Goal: Task Accomplishment & Management: Manage account settings

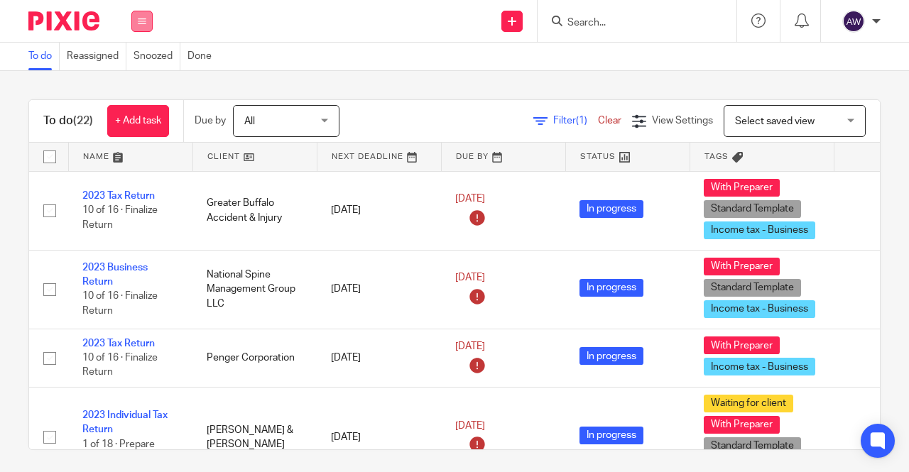
click at [146, 22] on icon at bounding box center [142, 21] width 9 height 9
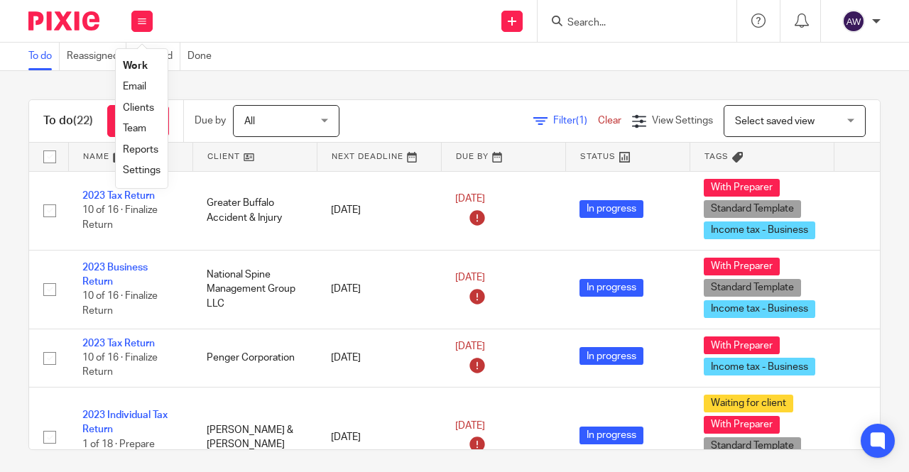
click at [144, 127] on link "Team" at bounding box center [134, 129] width 23 height 10
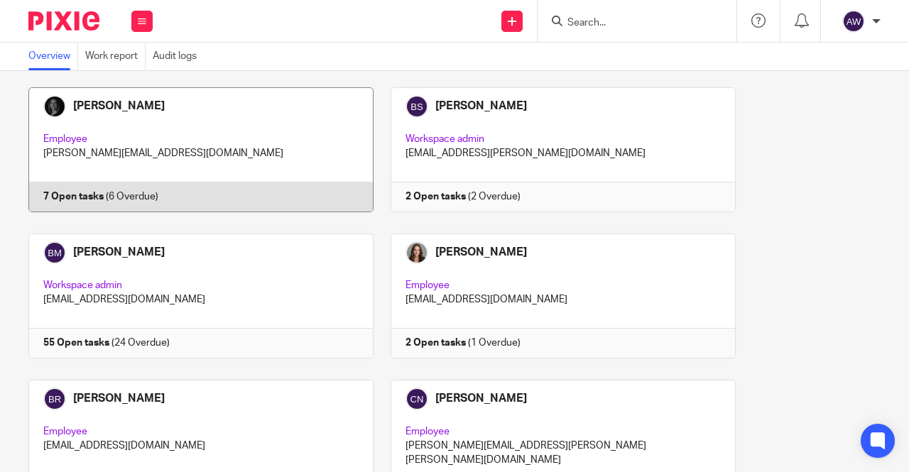
scroll to position [781, 0]
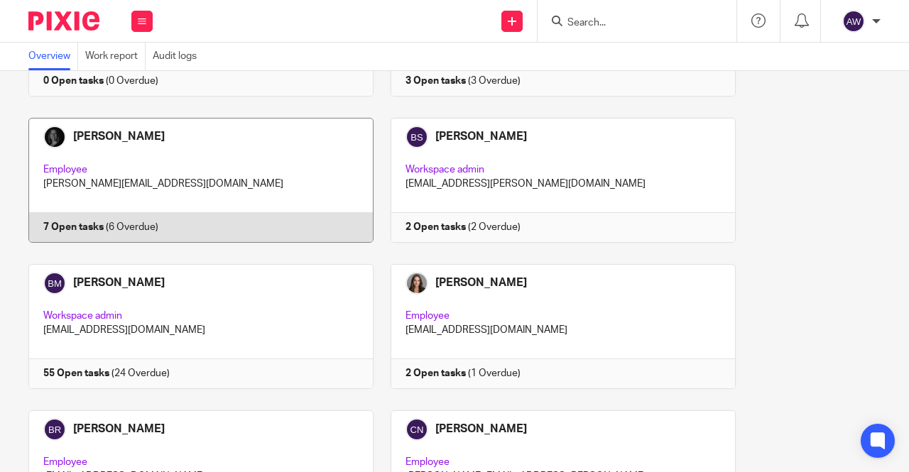
click at [175, 182] on link at bounding box center [193, 180] width 362 height 125
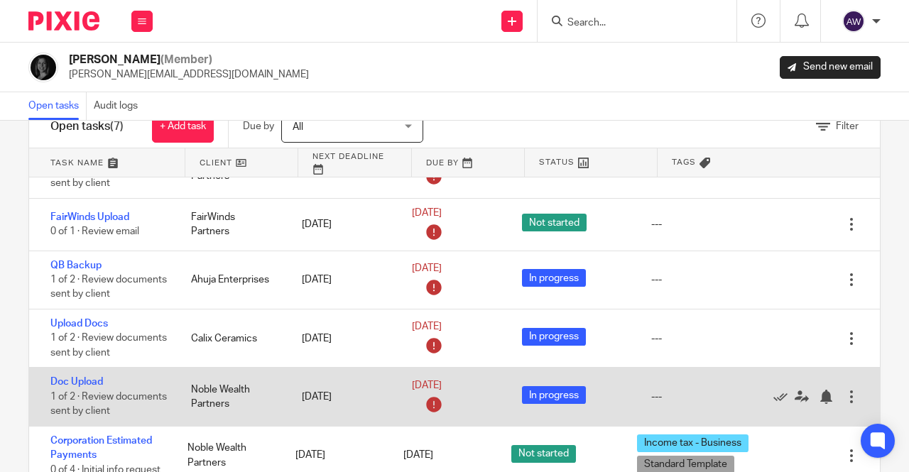
scroll to position [84, 0]
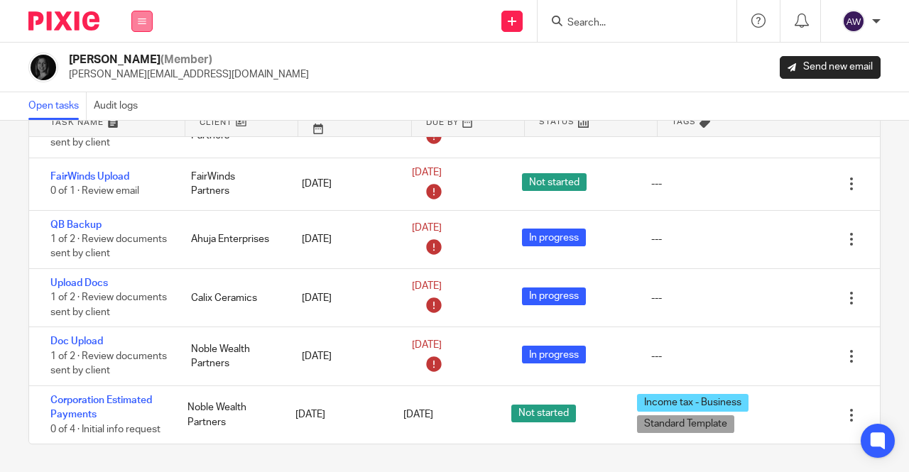
click at [135, 16] on button at bounding box center [141, 21] width 21 height 21
click at [148, 60] on li "Work" at bounding box center [142, 66] width 38 height 21
click at [136, 63] on link "Work" at bounding box center [134, 66] width 23 height 10
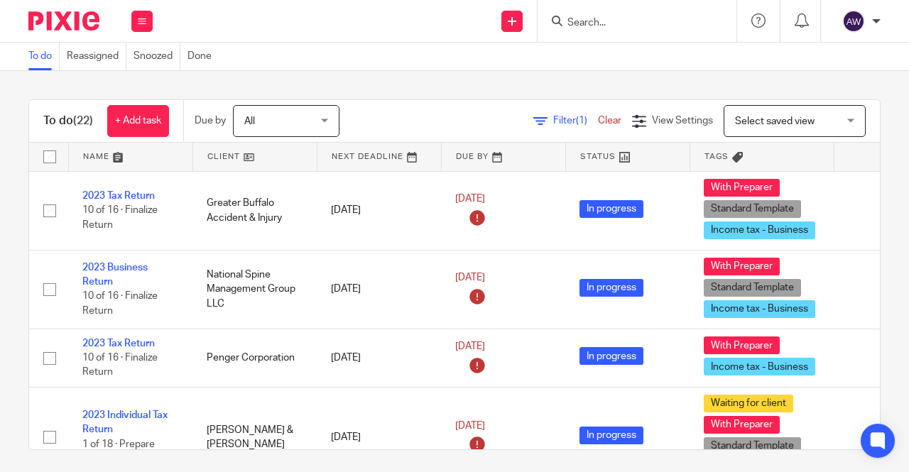
click at [136, 20] on button at bounding box center [141, 21] width 21 height 21
click at [135, 131] on link "Team" at bounding box center [134, 129] width 23 height 10
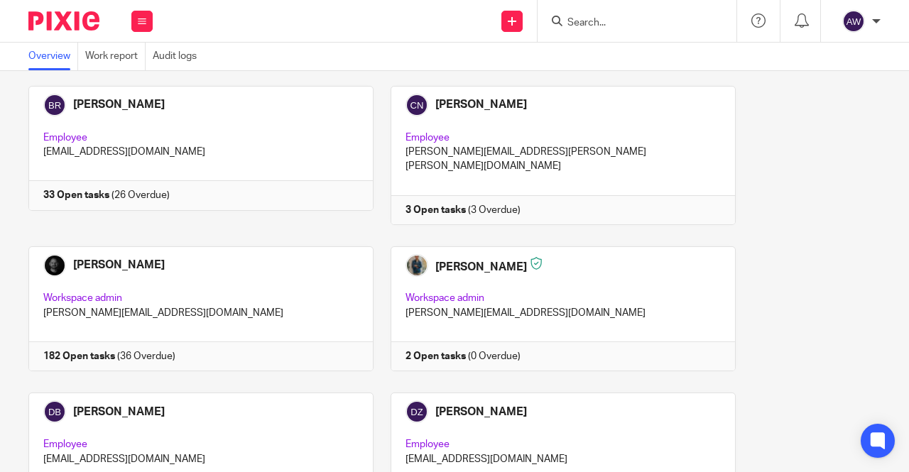
scroll to position [1065, 0]
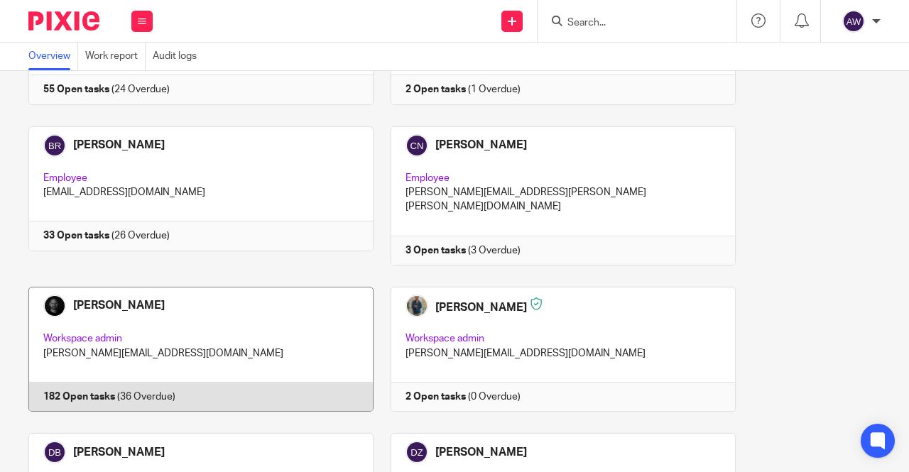
click at [121, 287] on link at bounding box center [193, 349] width 362 height 125
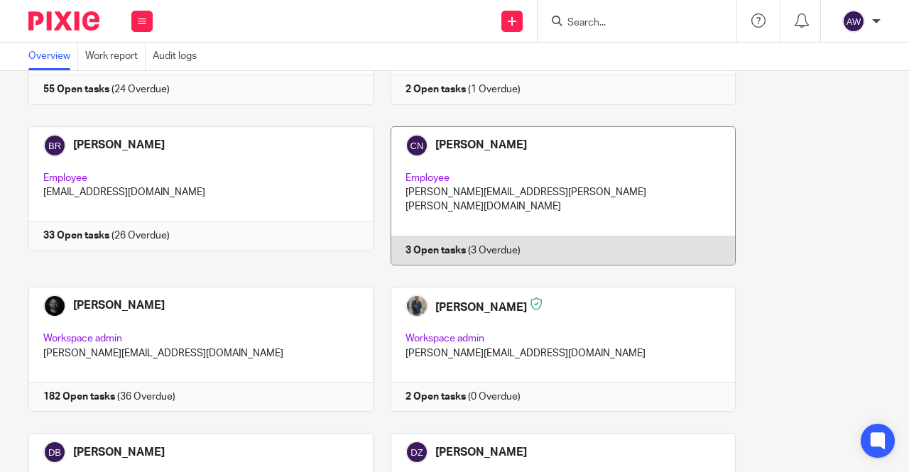
click at [580, 182] on link at bounding box center [554, 195] width 362 height 139
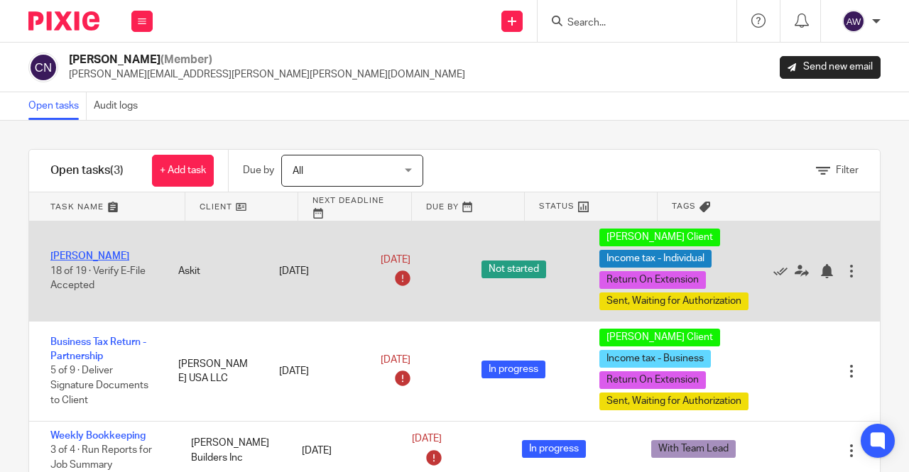
click at [81, 251] on link "Alexander Meshoulam" at bounding box center [89, 256] width 79 height 10
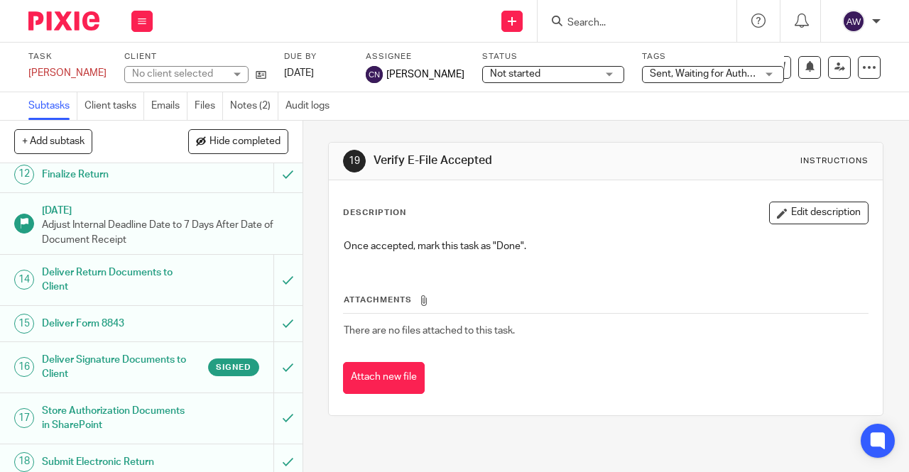
scroll to position [622, 0]
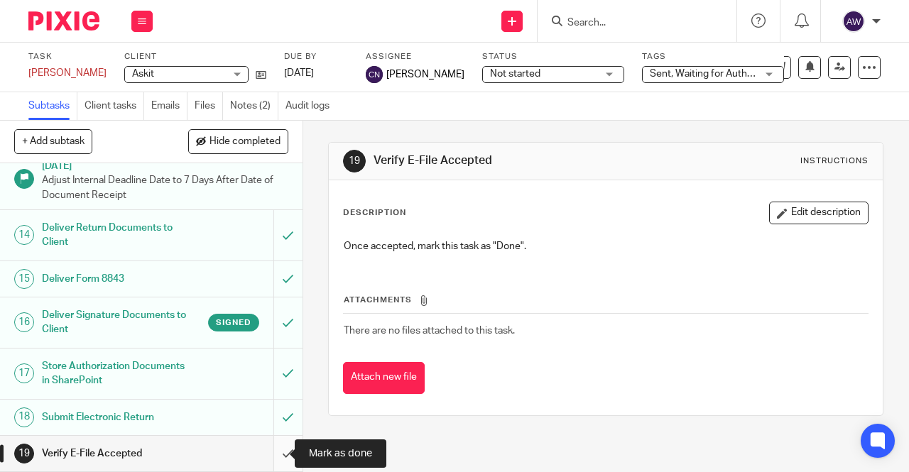
click at [276, 449] on input "submit" at bounding box center [151, 453] width 302 height 35
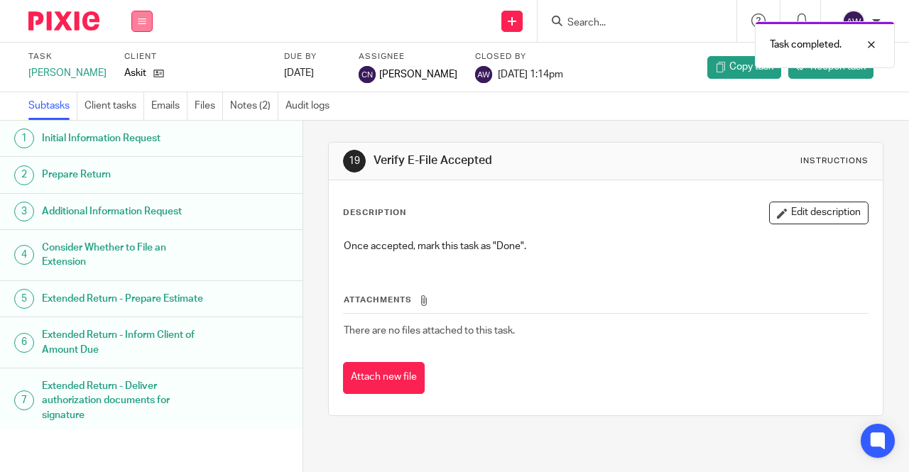
click at [141, 18] on icon at bounding box center [142, 21] width 9 height 9
click at [132, 67] on link "Work" at bounding box center [135, 66] width 25 height 10
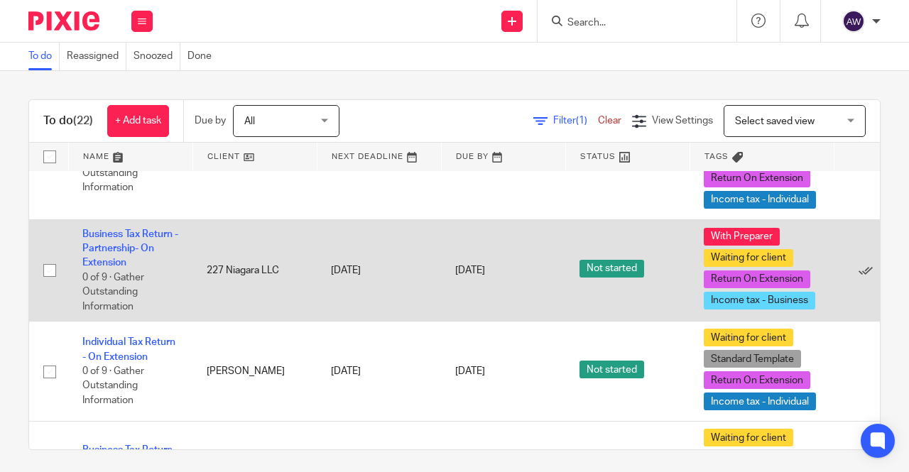
scroll to position [1756, 0]
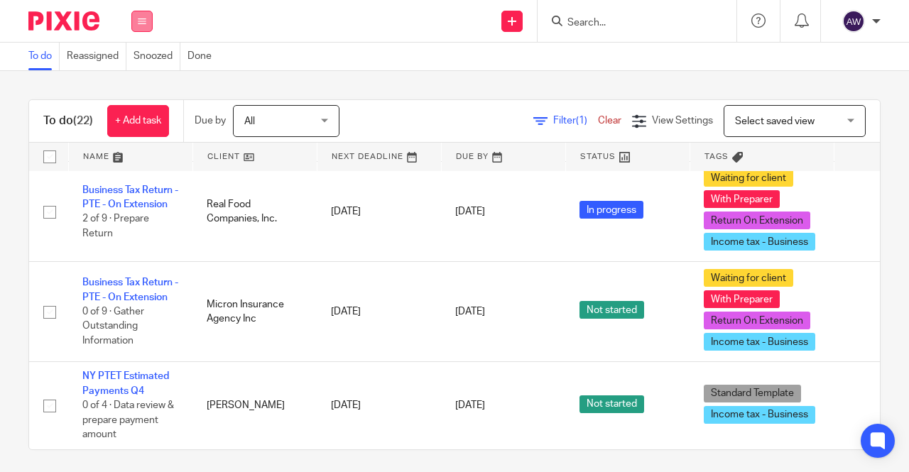
click at [144, 25] on icon at bounding box center [142, 21] width 9 height 9
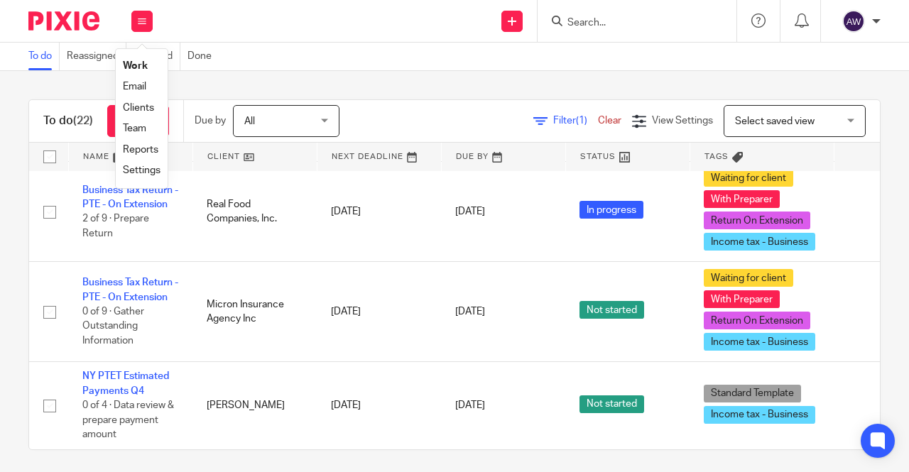
click at [131, 131] on link "Team" at bounding box center [134, 129] width 23 height 10
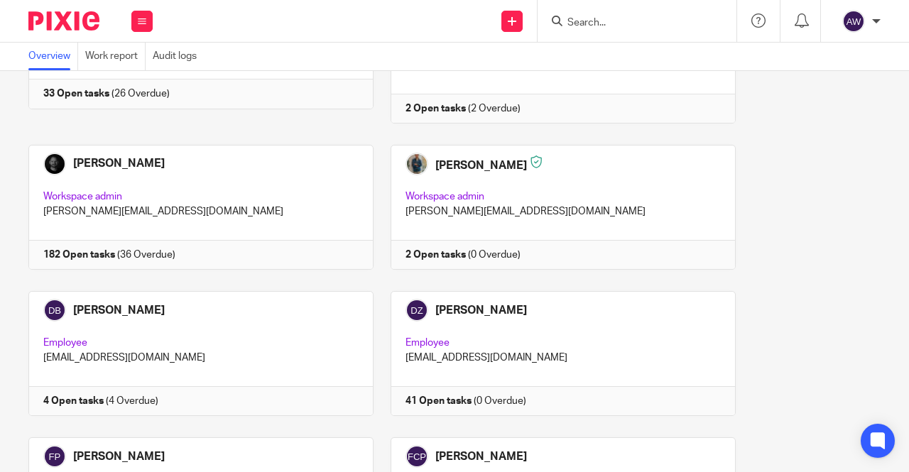
scroll to position [994, 0]
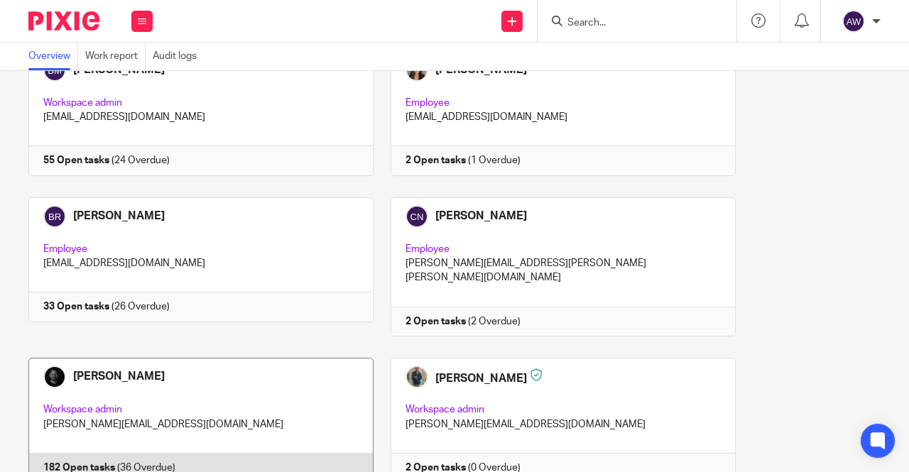
click at [264, 358] on link at bounding box center [193, 420] width 362 height 125
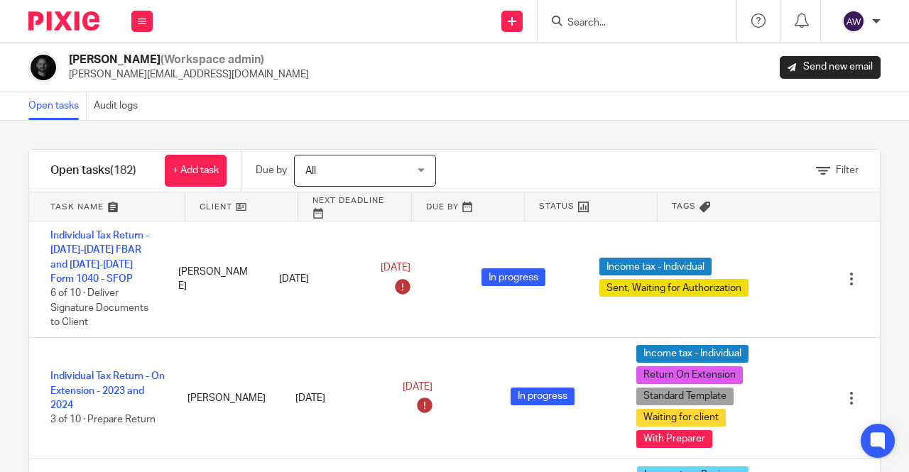
click at [816, 172] on icon at bounding box center [823, 171] width 14 height 14
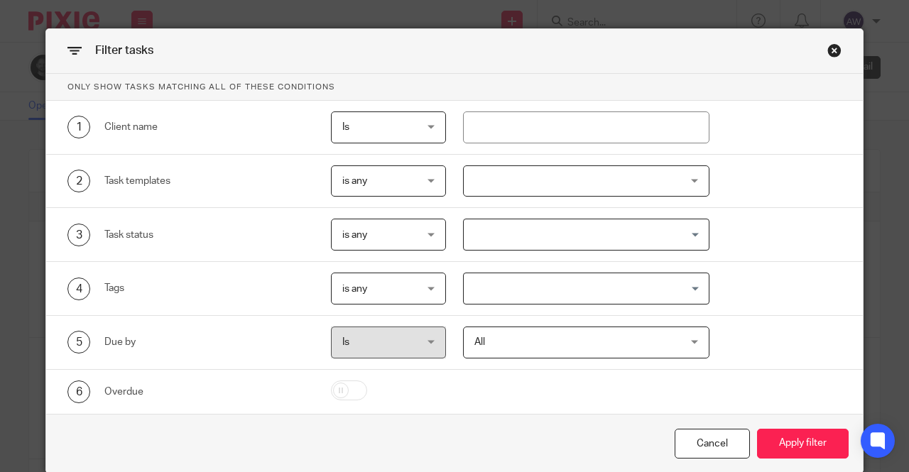
drag, startPoint x: 483, startPoint y: 294, endPoint x: 480, endPoint y: 287, distance: 7.6
click at [484, 294] on input "Search for option" at bounding box center [583, 288] width 236 height 25
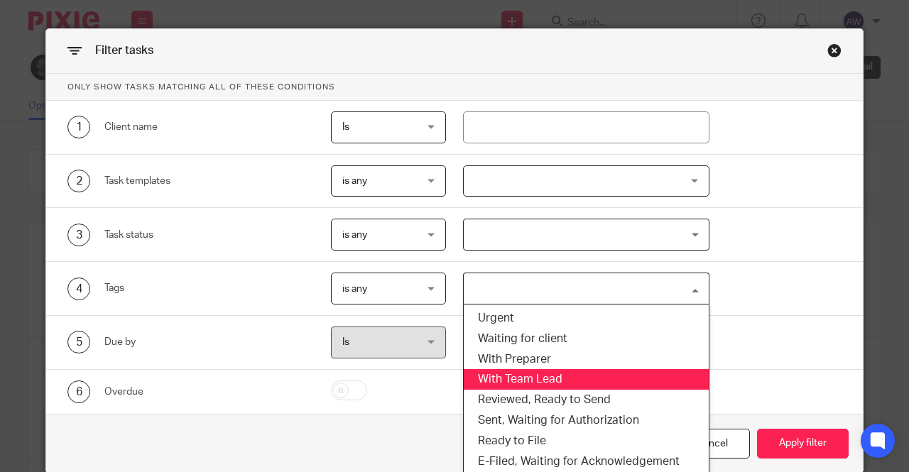
click at [508, 374] on li "With Team Lead" at bounding box center [587, 379] width 246 height 21
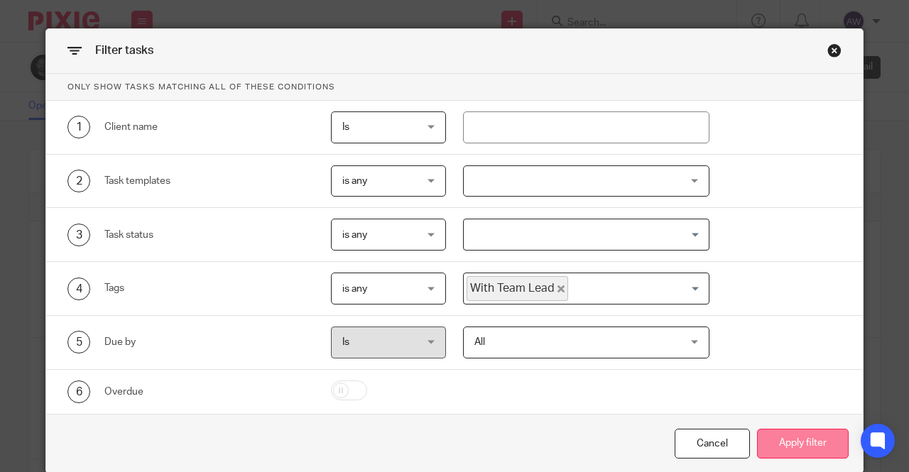
click at [818, 439] on button "Apply filter" at bounding box center [803, 444] width 92 height 31
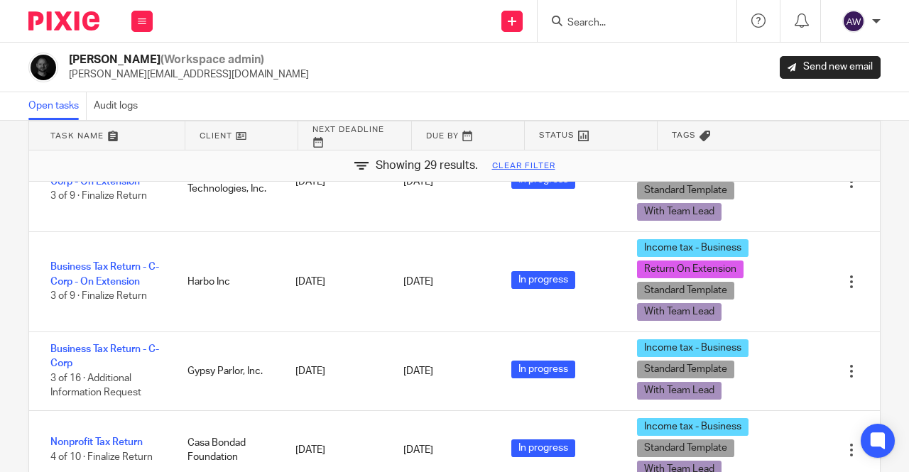
scroll to position [116, 0]
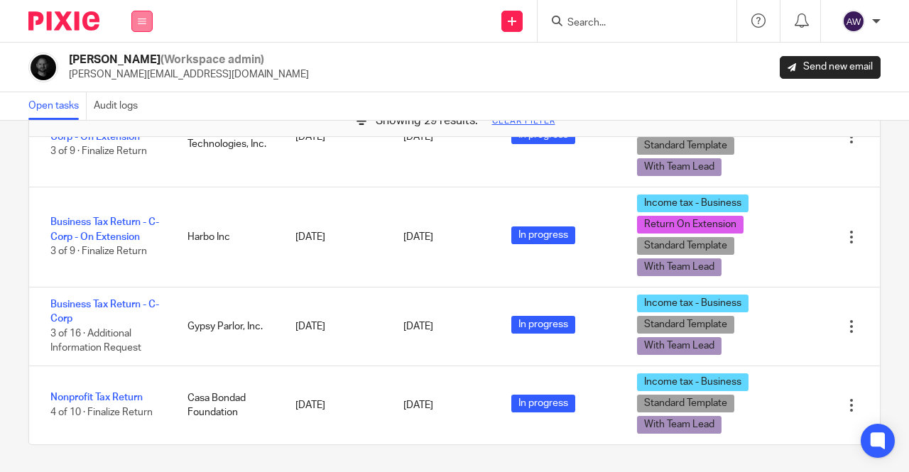
click at [138, 18] on icon at bounding box center [142, 21] width 9 height 9
click at [143, 65] on link "Work" at bounding box center [134, 66] width 23 height 10
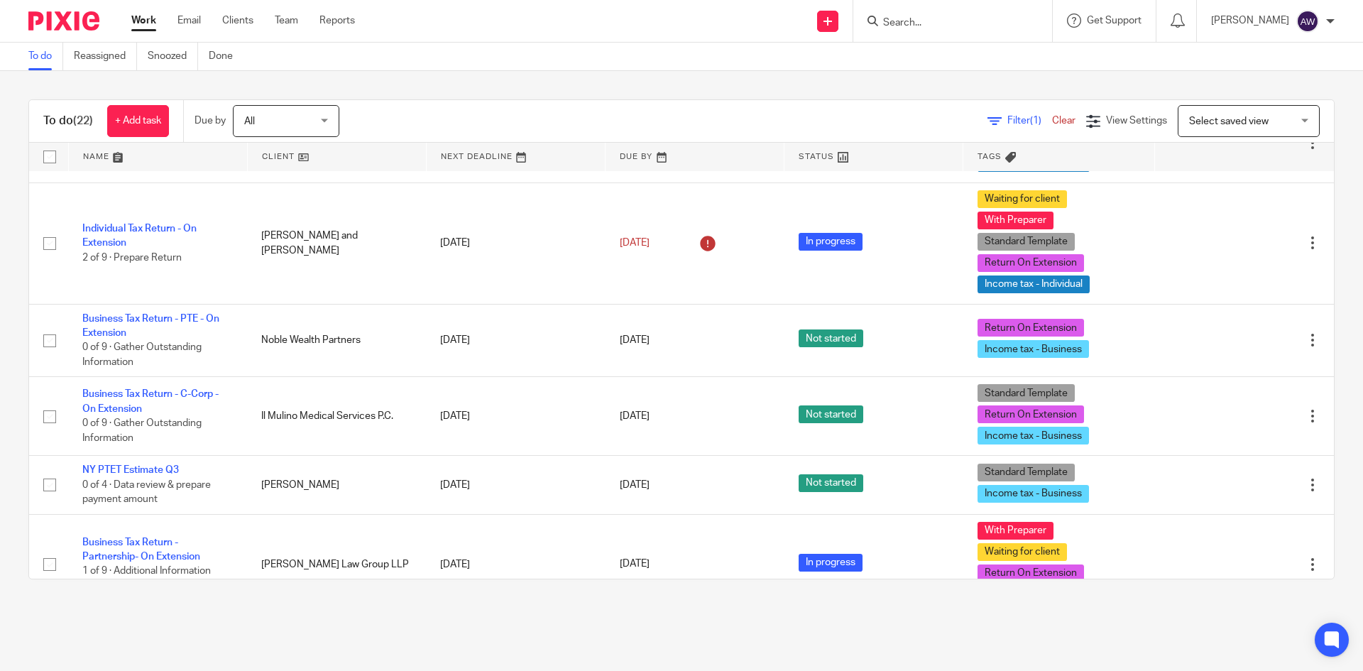
scroll to position [852, 0]
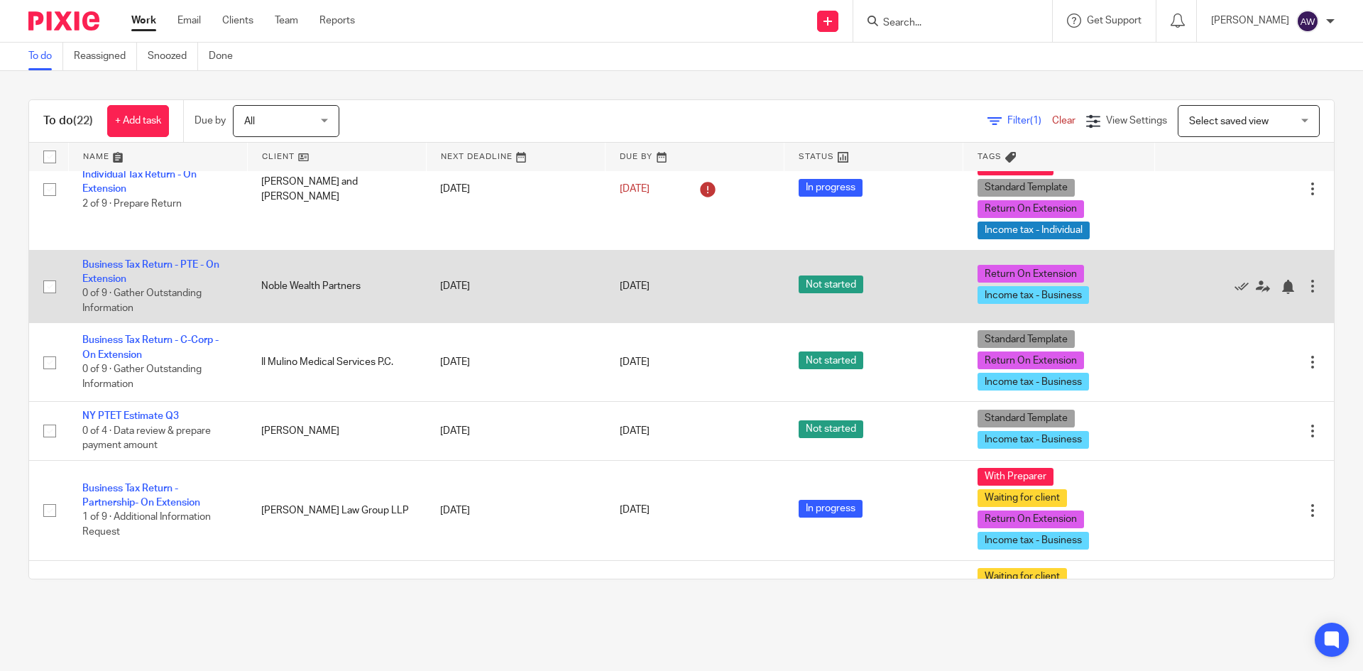
click at [165, 270] on td "Business Tax Return - PTE - On Extension 0 of 9 · Gather Outstanding Information" at bounding box center [157, 286] width 179 height 73
click at [166, 262] on link "Business Tax Return - PTE - On Extension" at bounding box center [150, 272] width 137 height 24
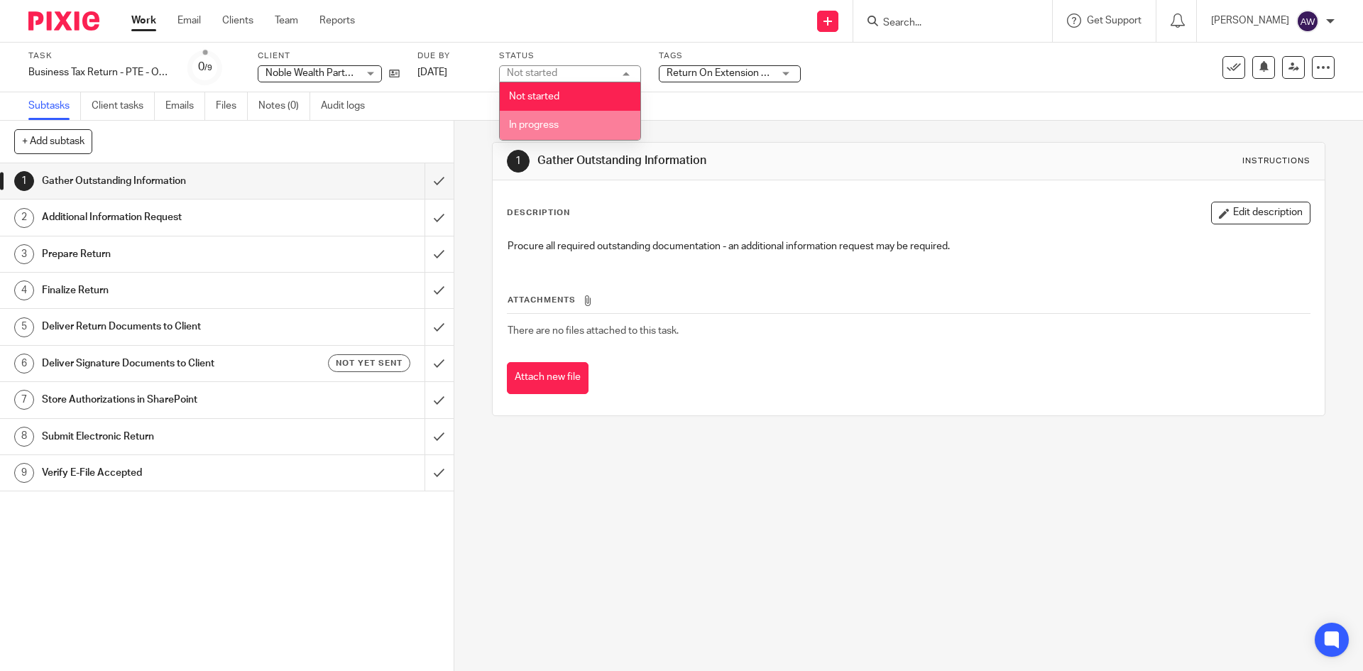
click at [541, 126] on span "In progress" at bounding box center [534, 125] width 50 height 10
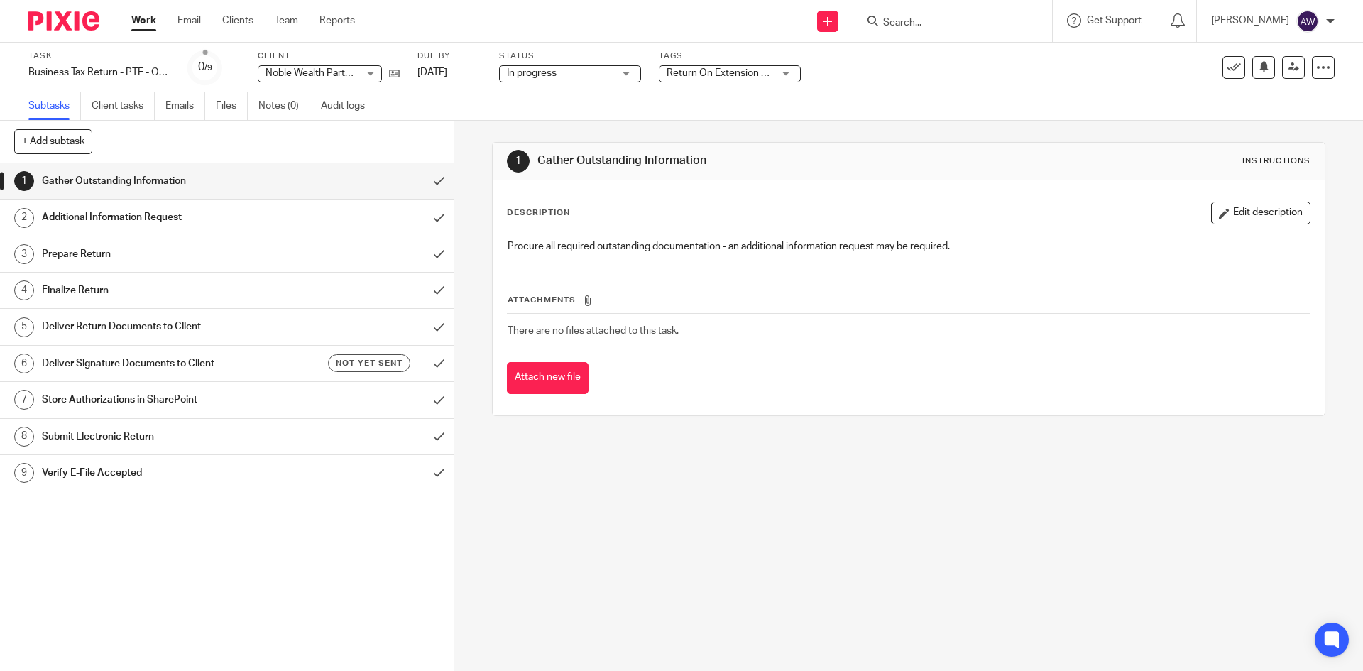
click at [524, 108] on div "Subtasks Client tasks Emails Files Notes (0) Audit logs" at bounding box center [681, 106] width 1363 height 28
click at [748, 79] on span "Return On Extension + 1" at bounding box center [720, 73] width 106 height 15
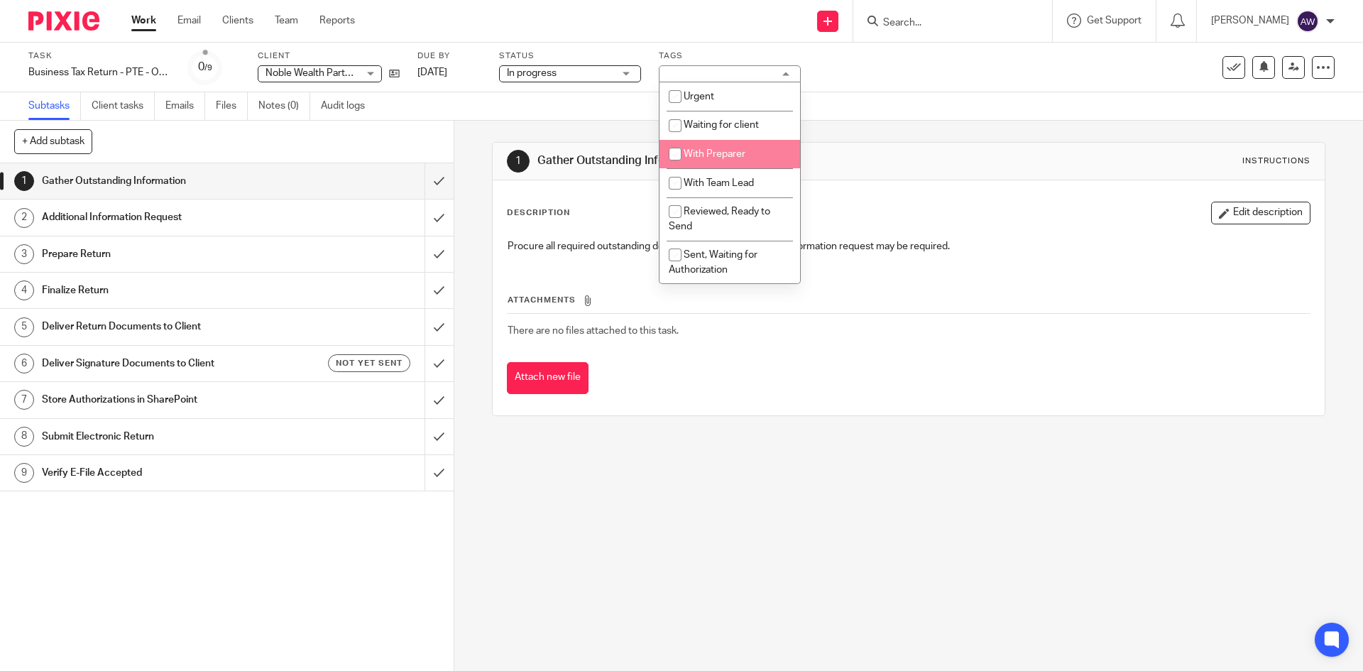
click at [723, 155] on span "With Preparer" at bounding box center [715, 154] width 62 height 10
checkbox input "true"
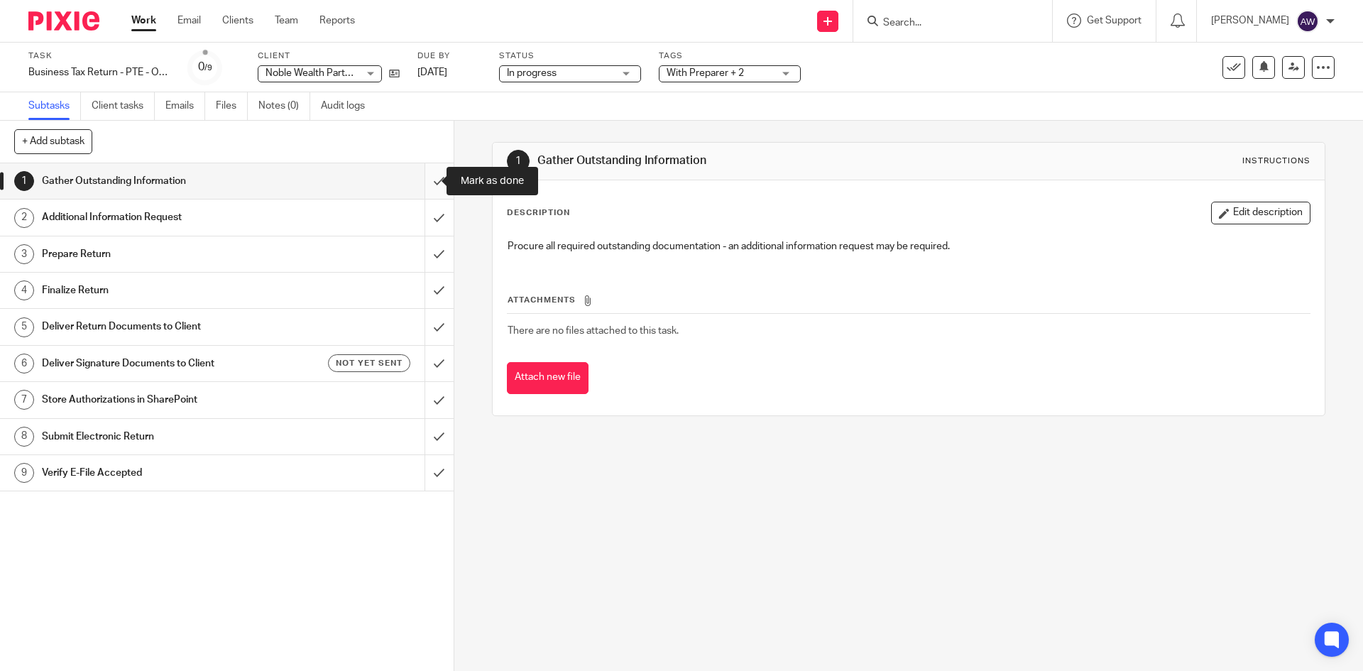
click at [425, 190] on input "submit" at bounding box center [227, 180] width 454 height 35
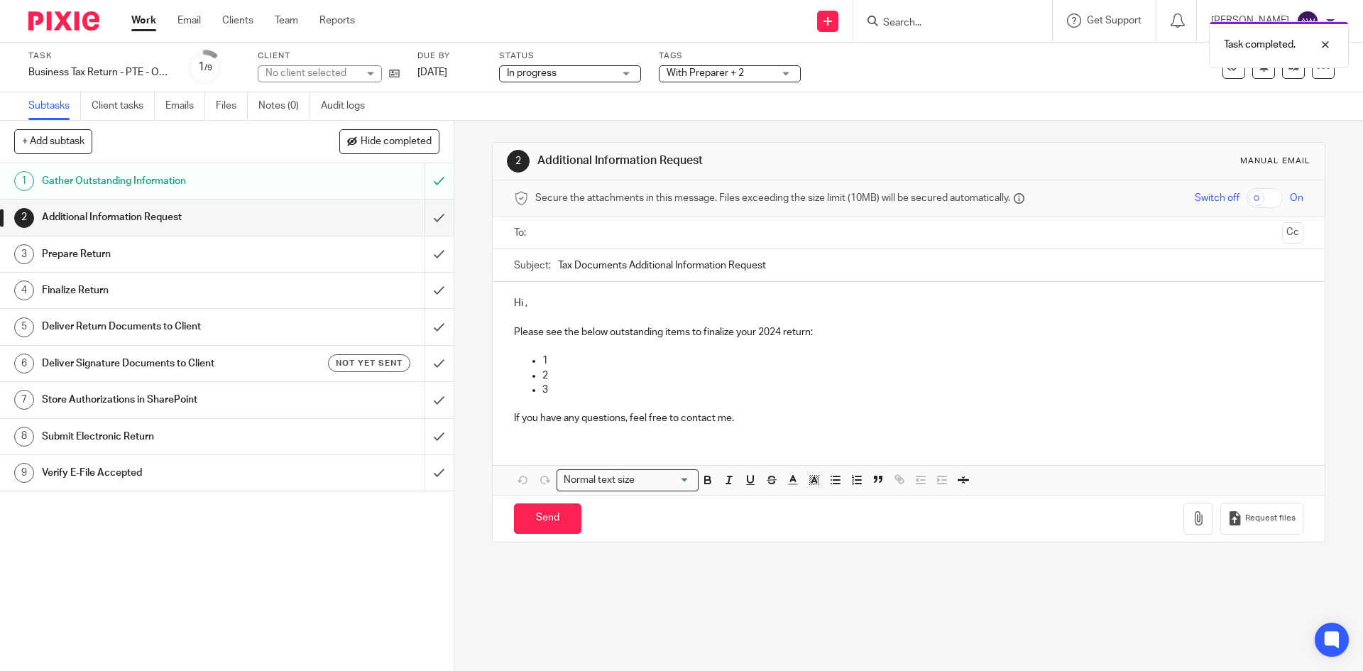
click at [146, 21] on link "Work" at bounding box center [143, 20] width 25 height 14
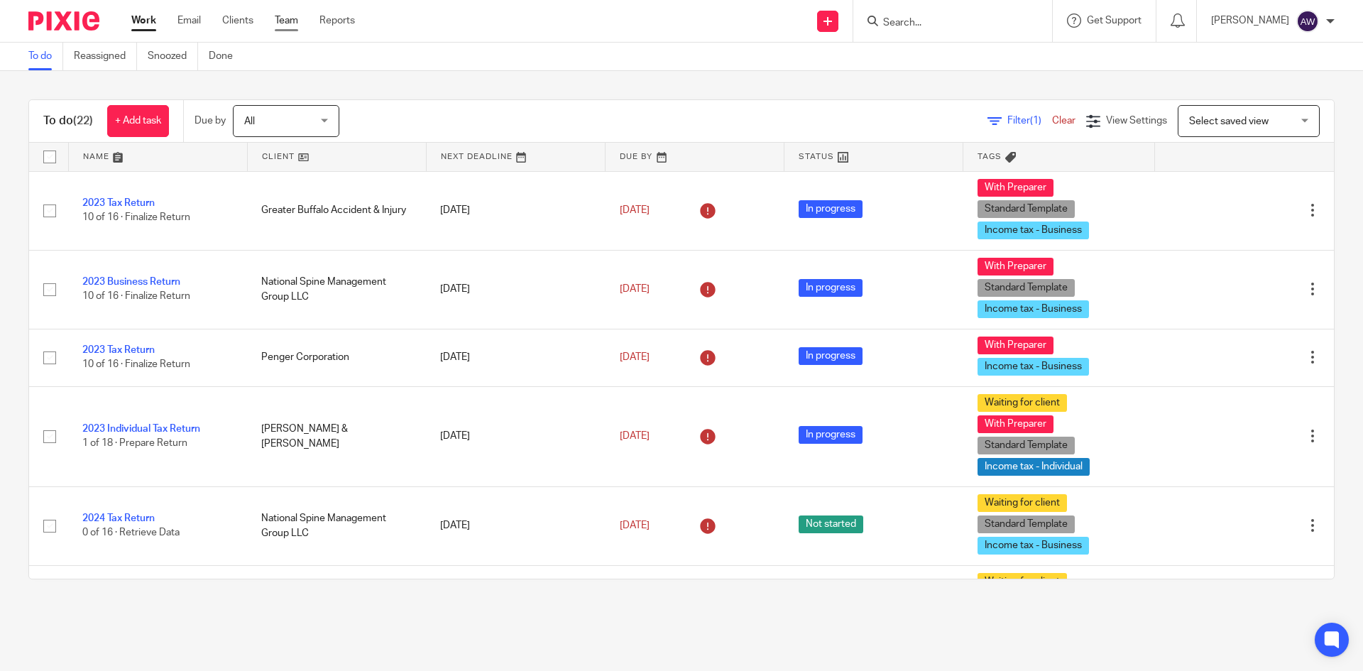
click at [278, 23] on link "Team" at bounding box center [286, 20] width 23 height 14
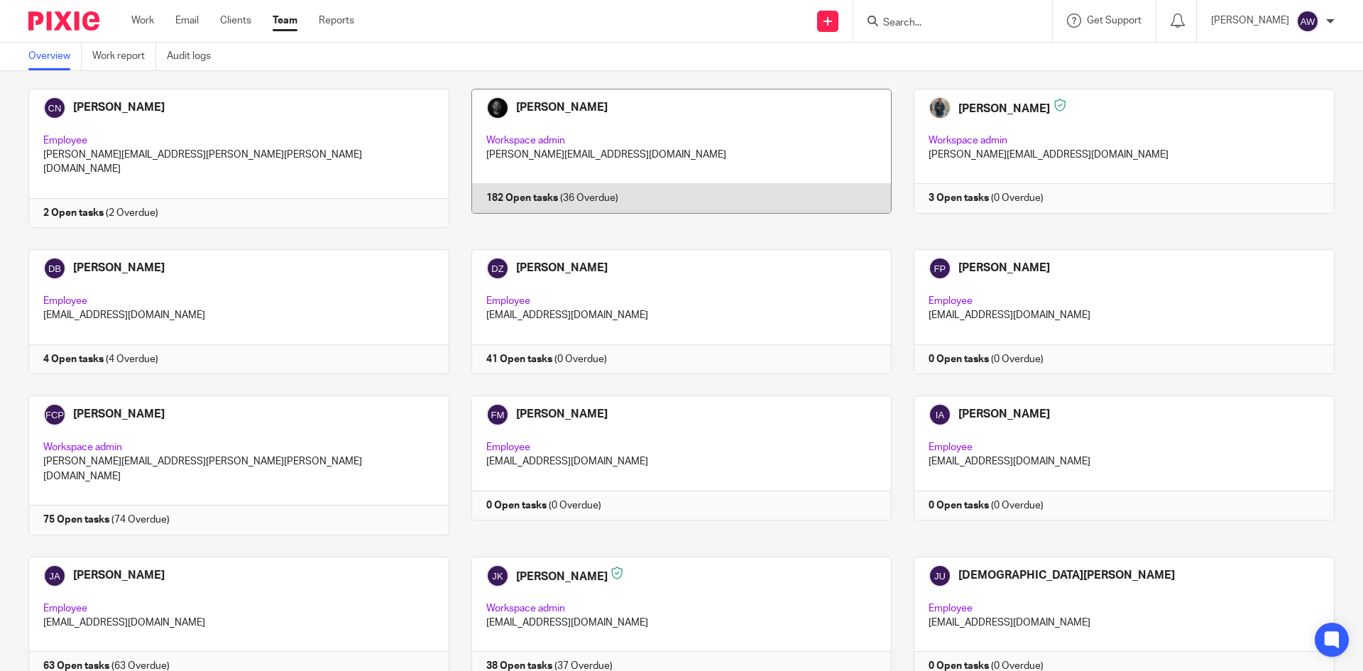
scroll to position [852, 0]
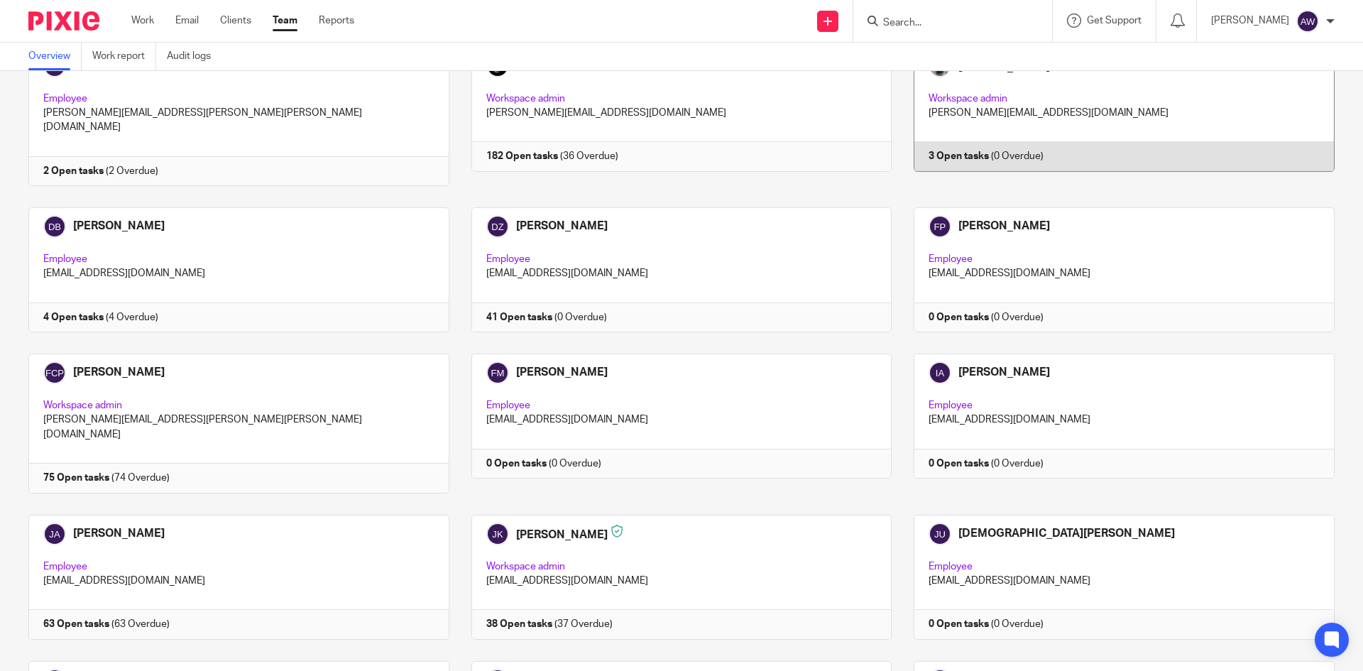
click at [931, 138] on link at bounding box center [1113, 116] width 443 height 139
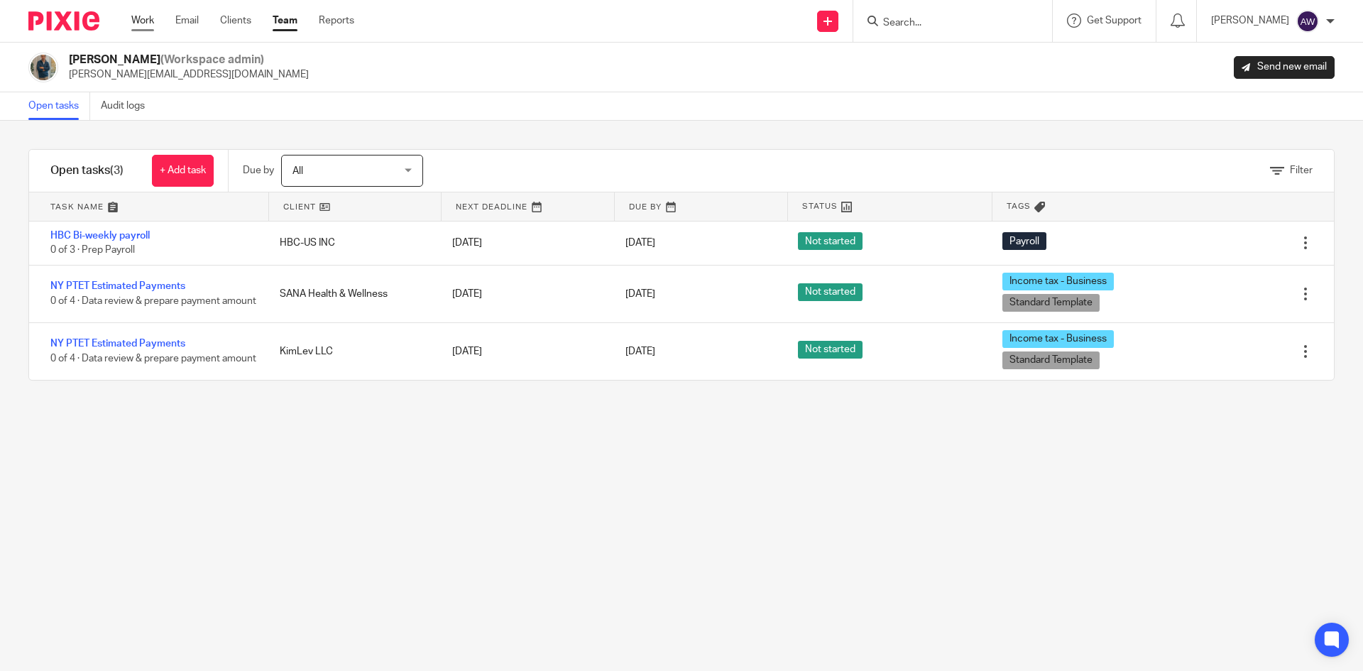
click at [136, 24] on link "Work" at bounding box center [142, 20] width 23 height 14
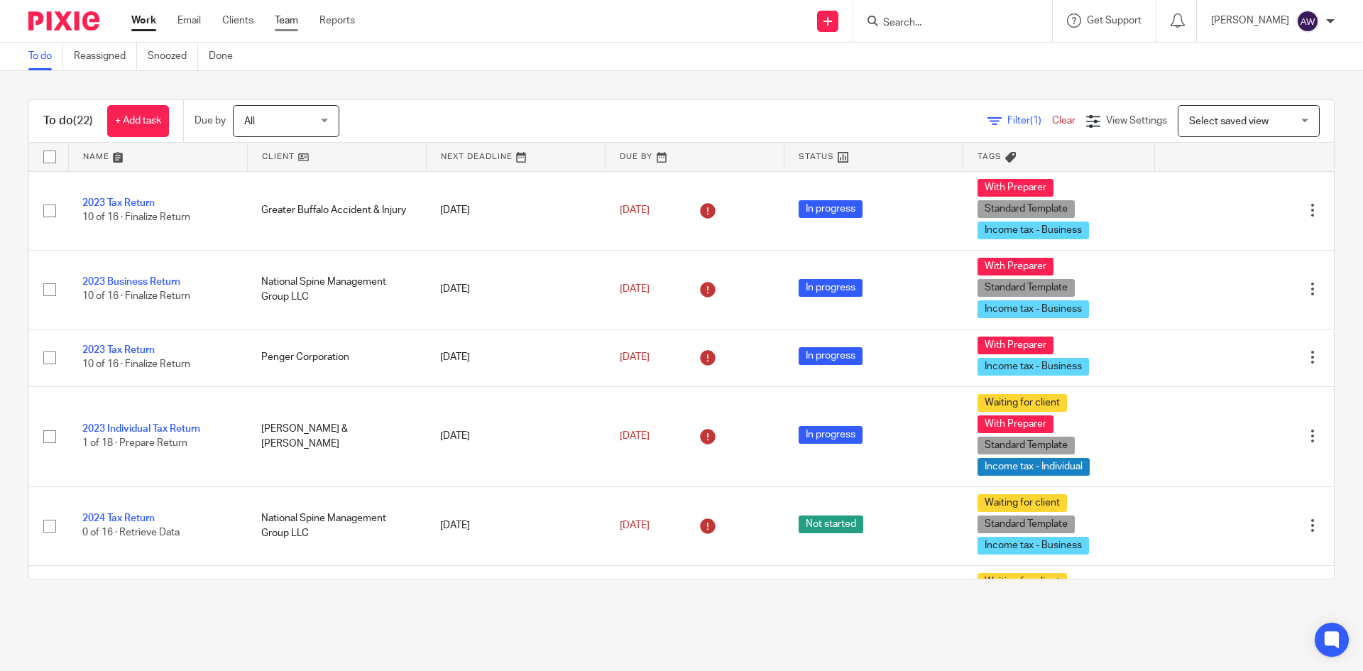
click at [289, 25] on link "Team" at bounding box center [286, 20] width 23 height 14
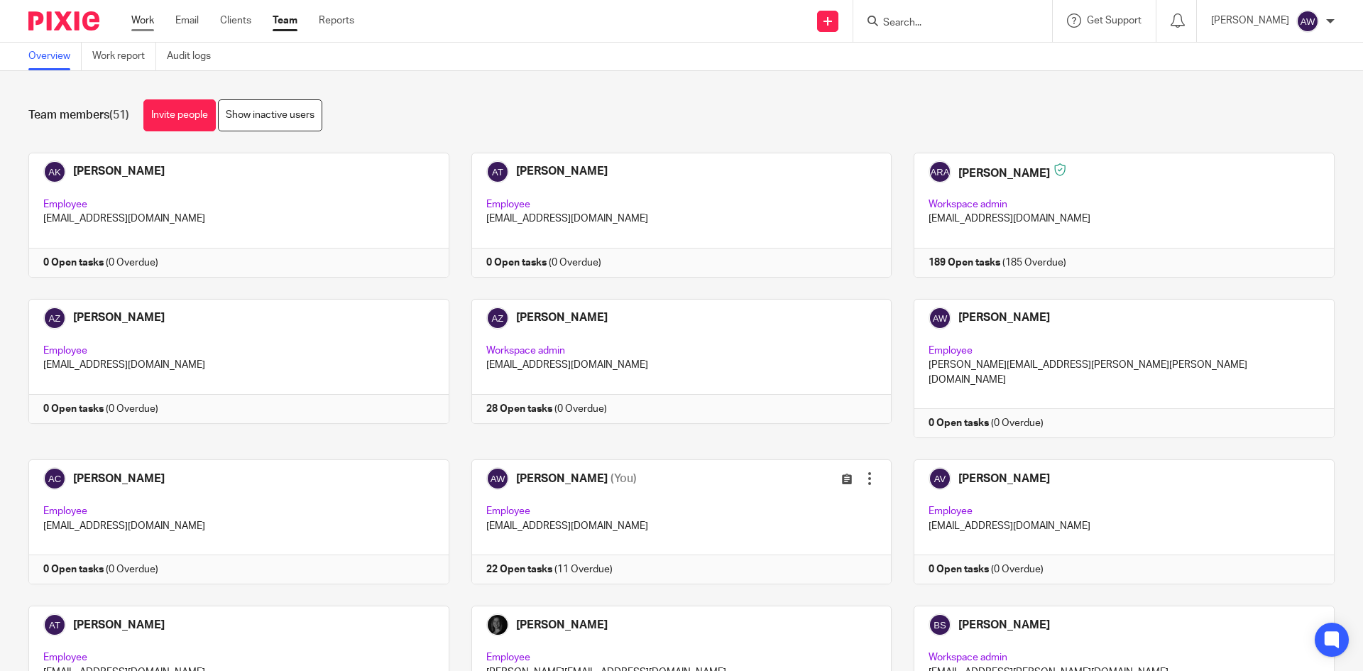
click at [145, 16] on link "Work" at bounding box center [142, 20] width 23 height 14
